Goal: Information Seeking & Learning: Find specific fact

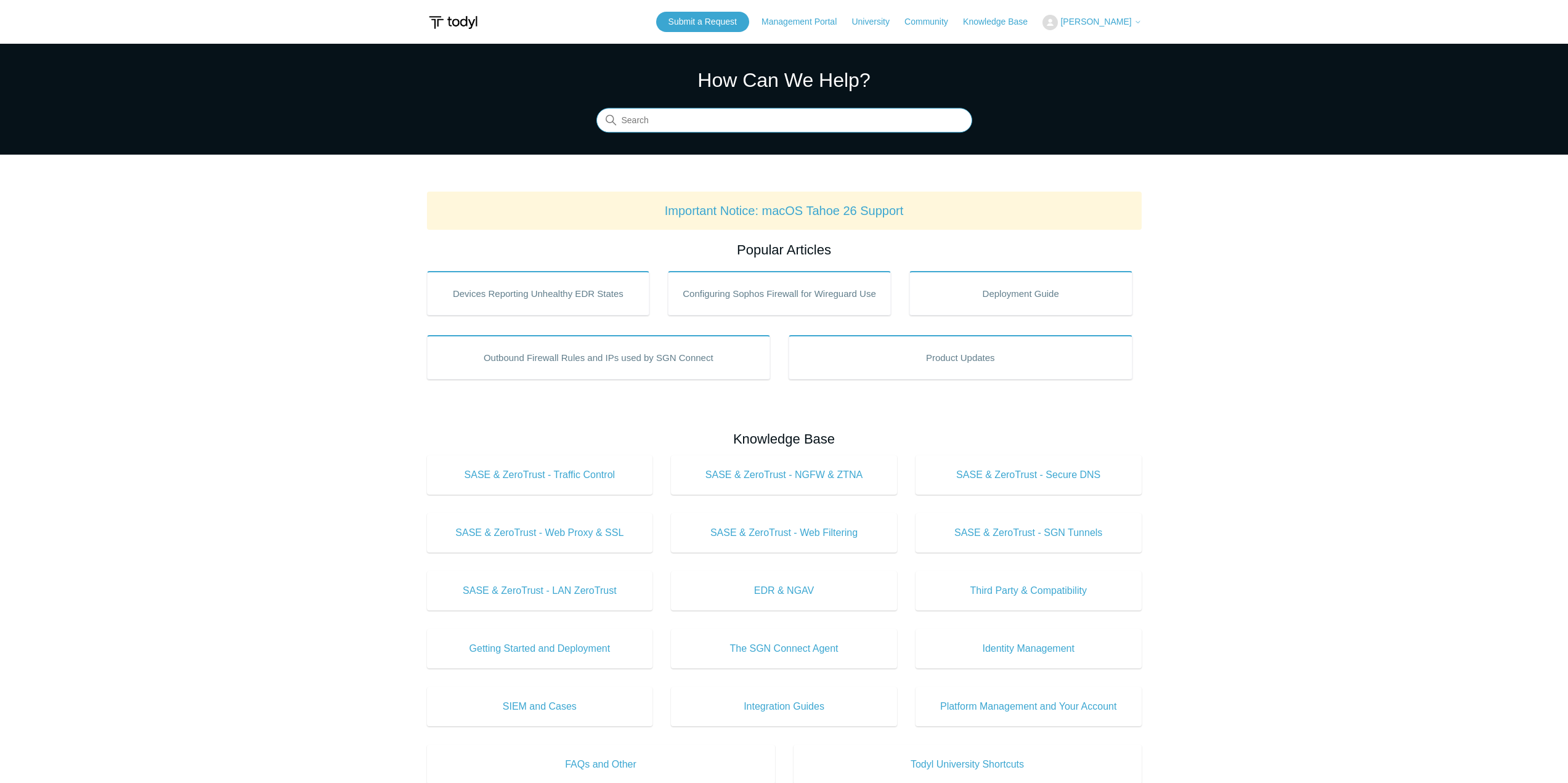
click at [675, 115] on input "Search" at bounding box center [784, 121] width 376 height 25
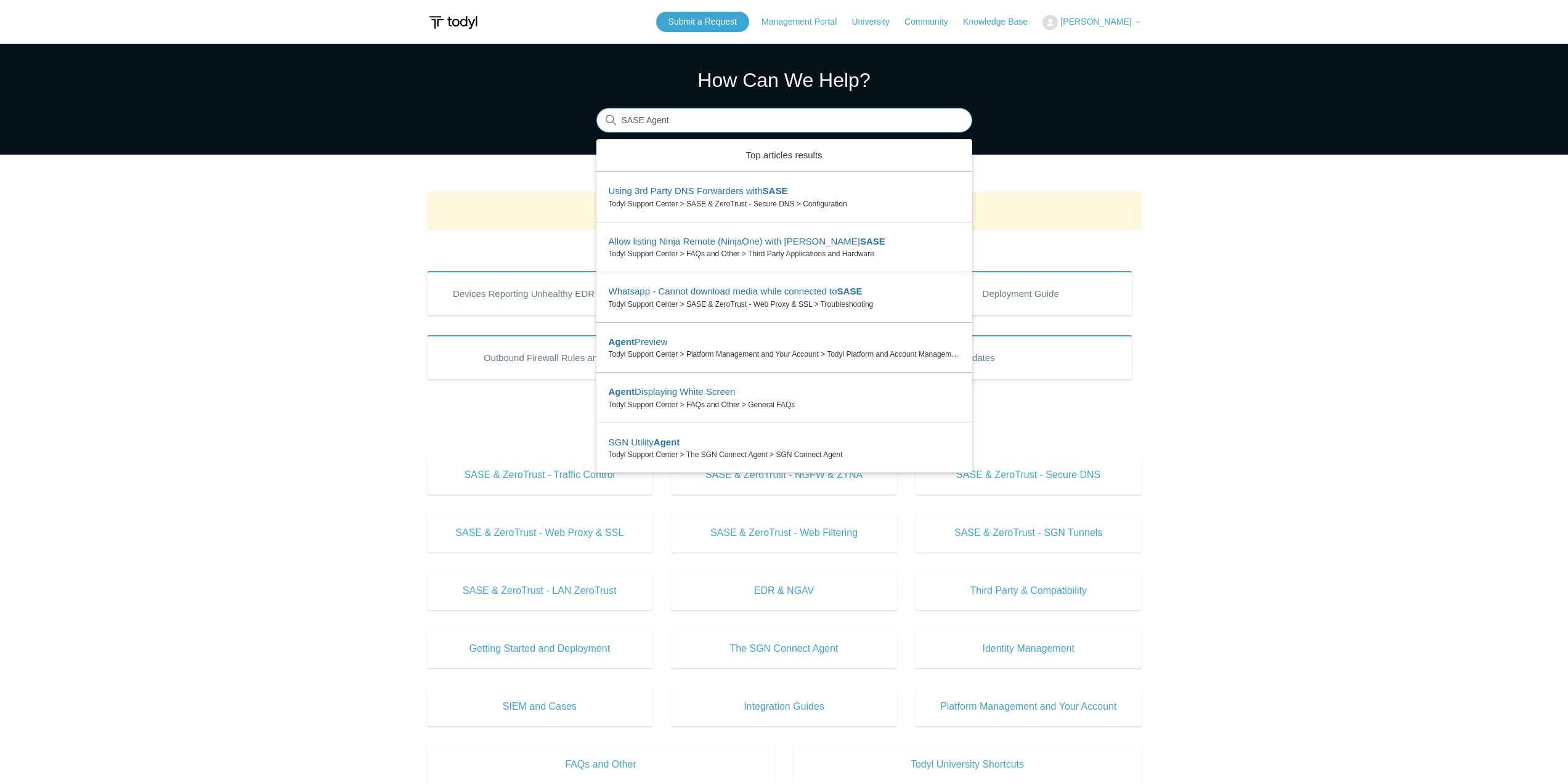
type input "SASE Agent"
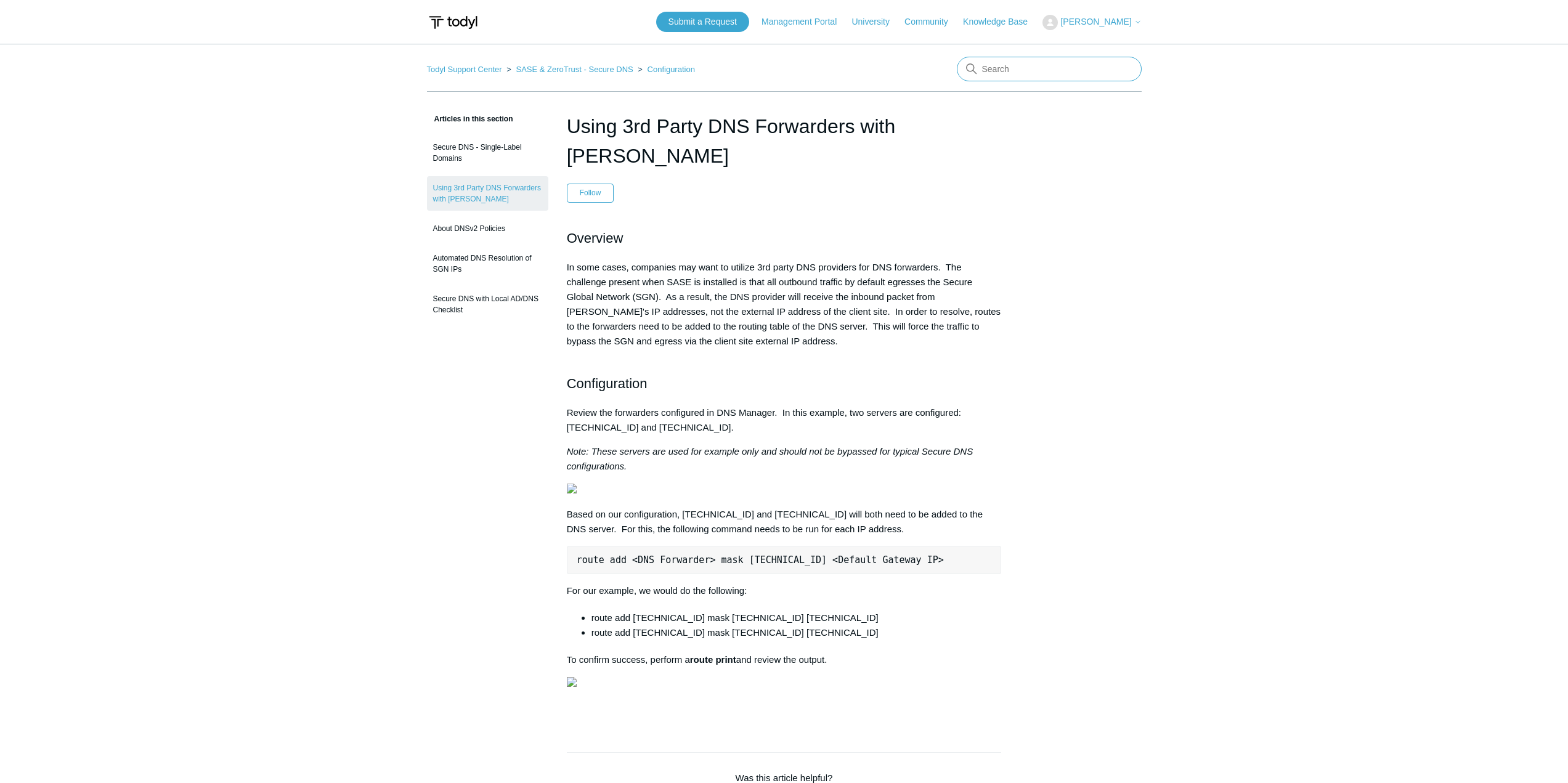
click at [1027, 72] on input "Search" at bounding box center [1049, 69] width 185 height 25
type input "SQL"
click at [997, 29] on div "Submit a Request Management Portal University Community Knowledge Base Aaron Qu…" at bounding box center [899, 21] width 485 height 20
click at [1008, 17] on link "Knowledge Base" at bounding box center [1002, 21] width 77 height 13
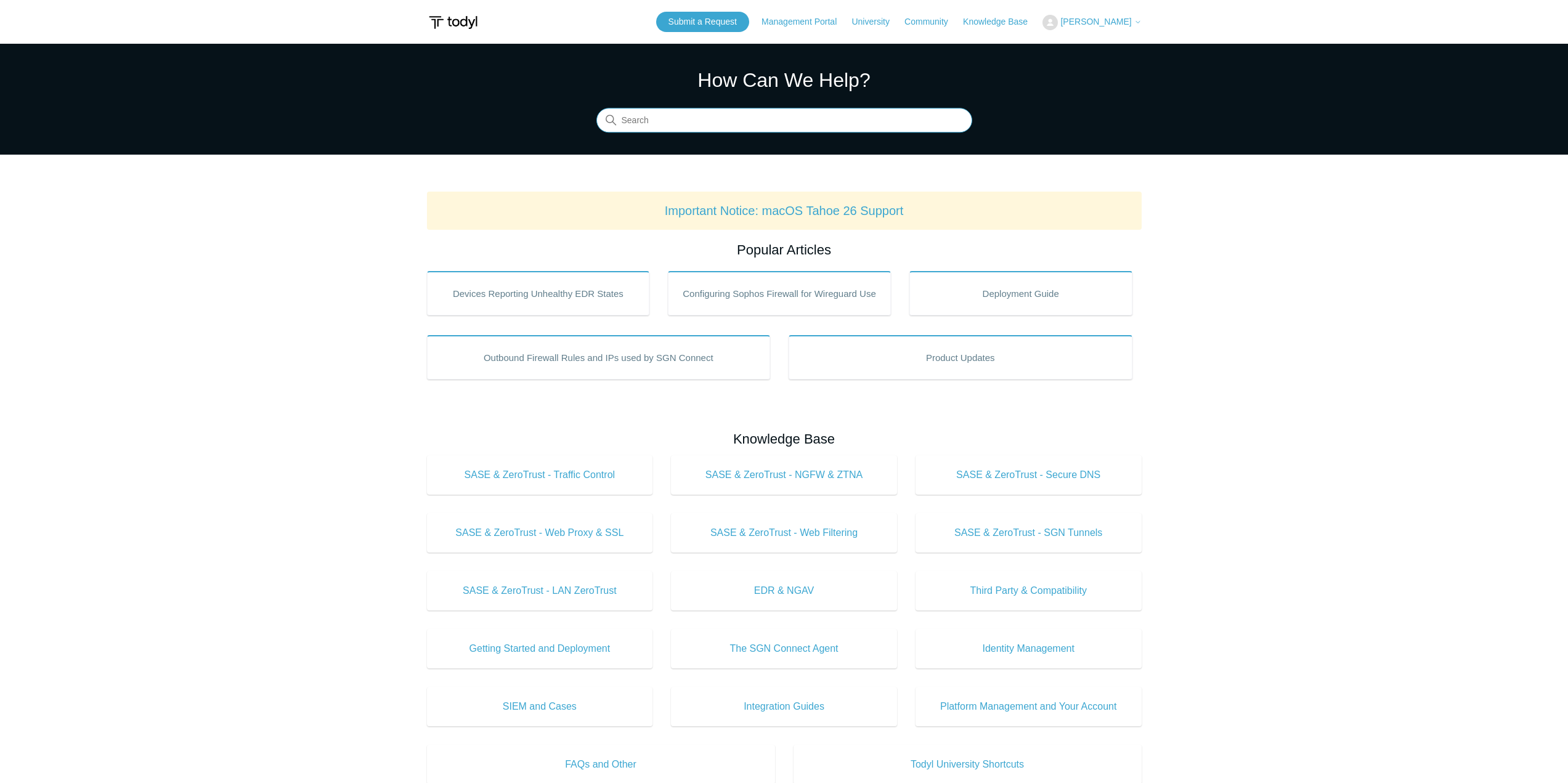
click at [701, 124] on input "Search" at bounding box center [784, 121] width 376 height 25
type input "SQL"
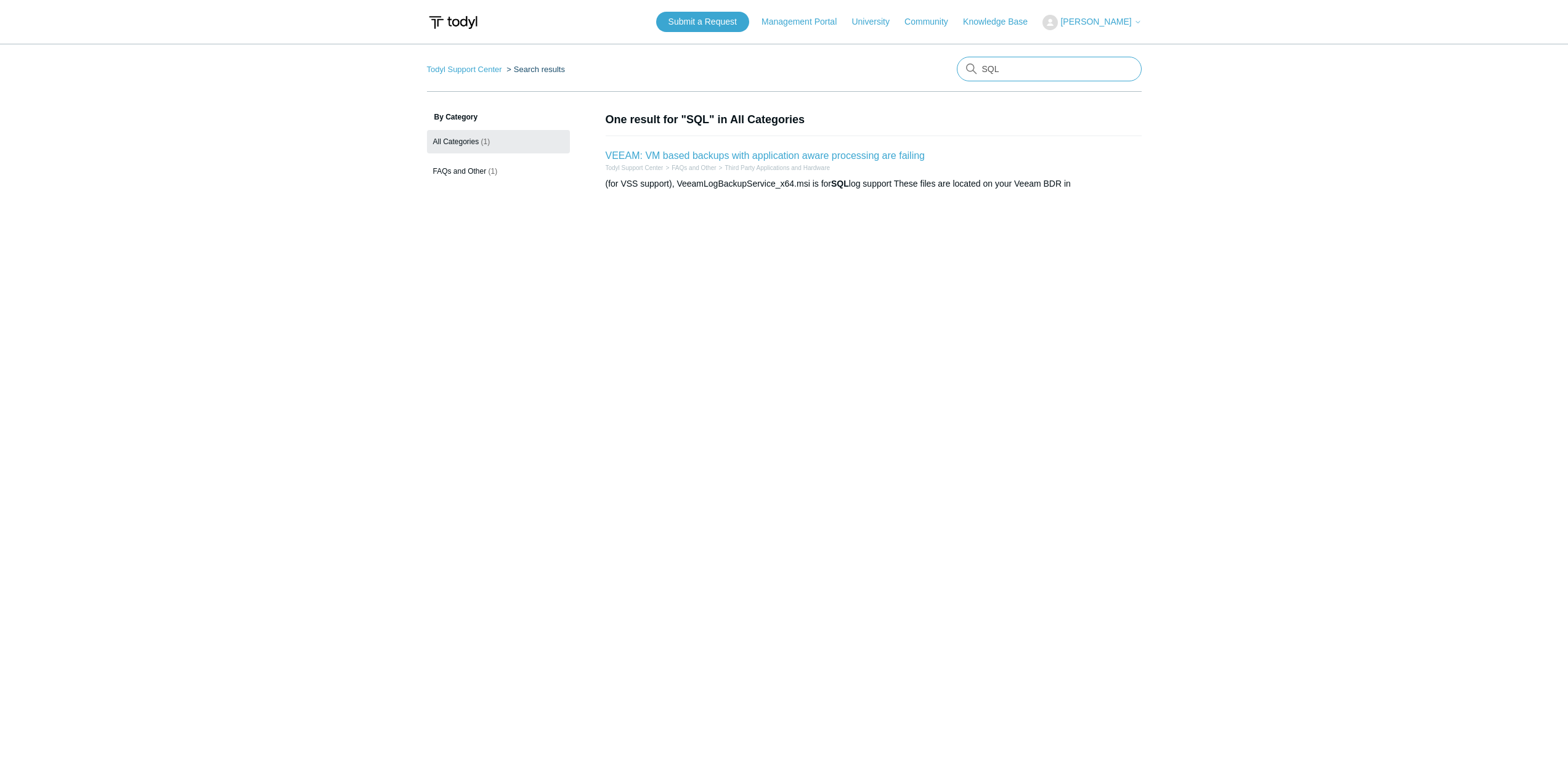
drag, startPoint x: 1007, startPoint y: 69, endPoint x: 971, endPoint y: 63, distance: 36.5
click at [971, 63] on div "There are no matching results in this help center. Select Enter to search throu…" at bounding box center [1049, 69] width 185 height 25
type input "DC"
